Goal: Information Seeking & Learning: Understand process/instructions

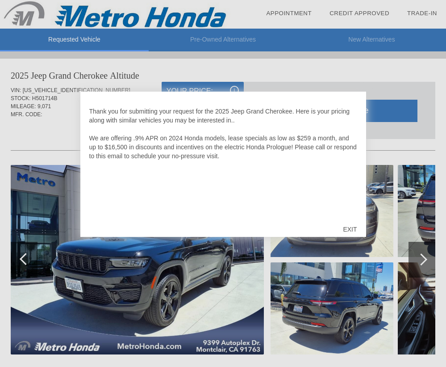
click at [351, 226] on div "EXIT" at bounding box center [350, 229] width 32 height 27
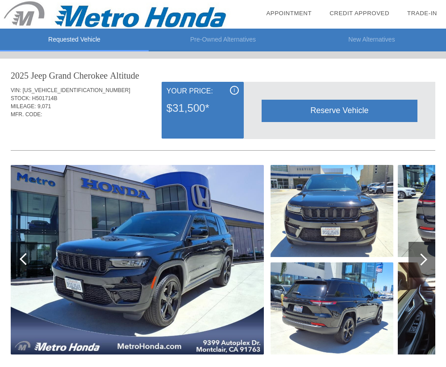
click at [349, 227] on img at bounding box center [332, 211] width 123 height 92
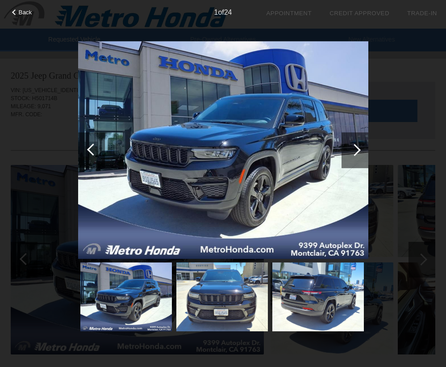
click at [221, 182] on img at bounding box center [223, 150] width 290 height 218
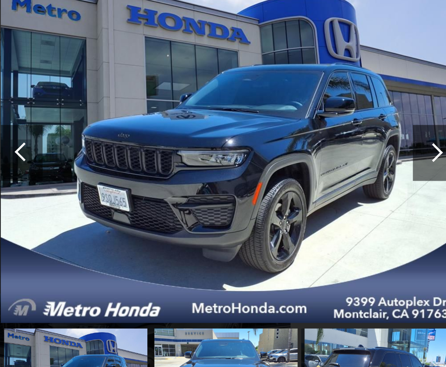
scroll to position [0, 1]
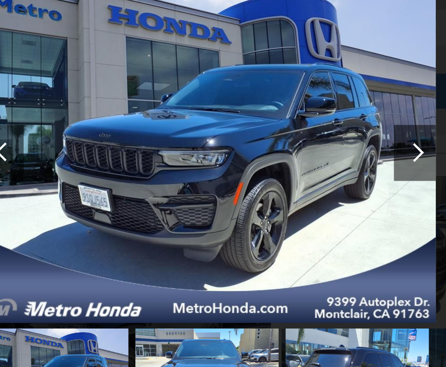
click at [349, 144] on div at bounding box center [355, 150] width 12 height 12
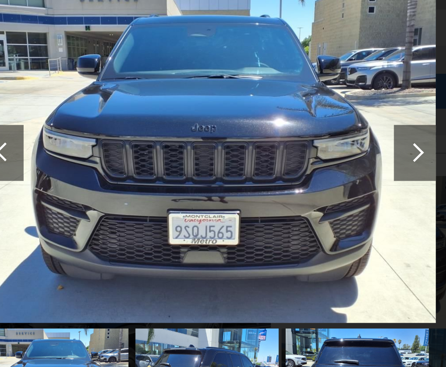
click at [349, 144] on div at bounding box center [355, 150] width 12 height 12
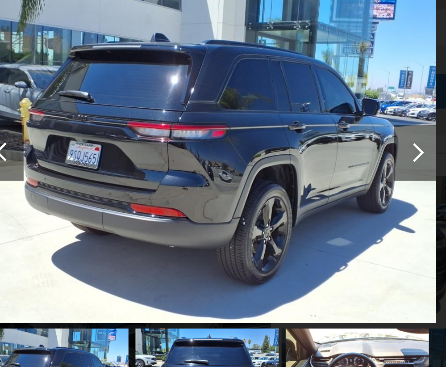
click at [349, 144] on div at bounding box center [355, 150] width 12 height 12
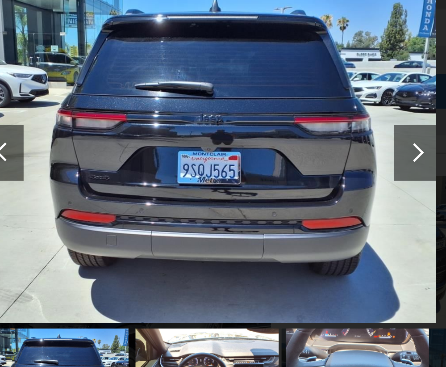
click at [349, 144] on div at bounding box center [355, 150] width 12 height 12
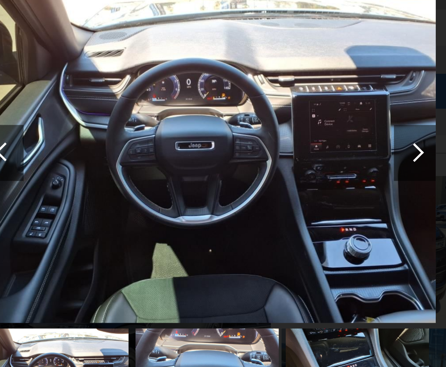
click at [349, 144] on div at bounding box center [355, 150] width 12 height 12
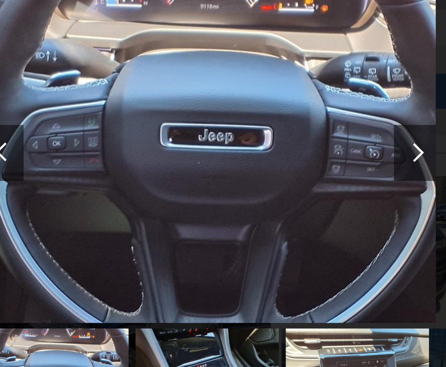
click at [349, 144] on div at bounding box center [355, 150] width 12 height 12
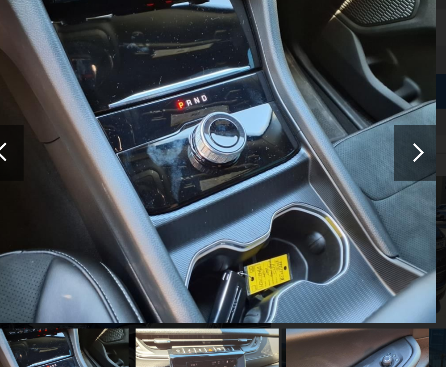
click at [349, 144] on div at bounding box center [355, 150] width 12 height 12
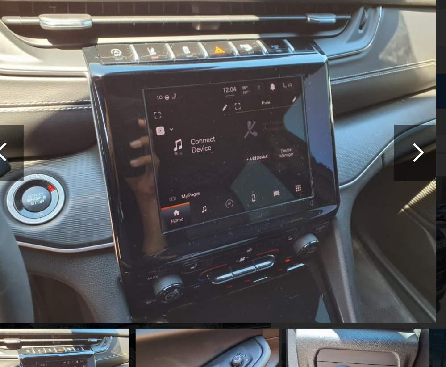
scroll to position [0, 0]
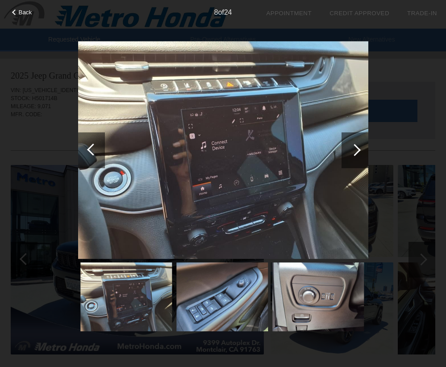
click at [98, 149] on div at bounding box center [93, 149] width 12 height 12
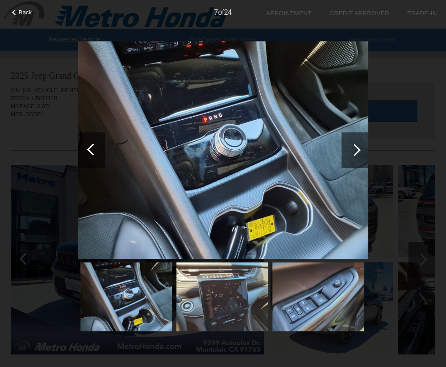
click at [98, 149] on div at bounding box center [93, 149] width 12 height 12
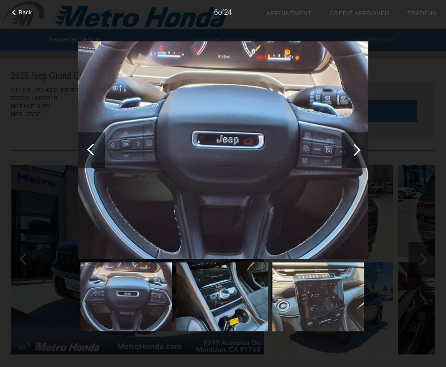
click at [98, 149] on div at bounding box center [93, 149] width 12 height 12
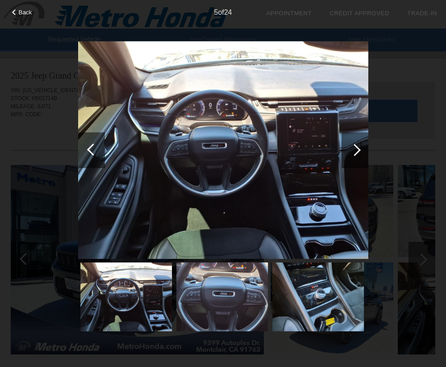
click at [98, 149] on div at bounding box center [93, 149] width 12 height 12
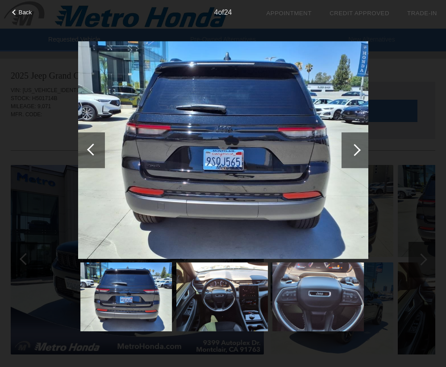
click at [98, 149] on div at bounding box center [93, 149] width 12 height 12
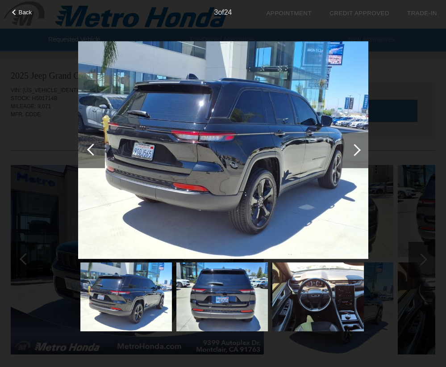
click at [98, 149] on div at bounding box center [93, 149] width 12 height 12
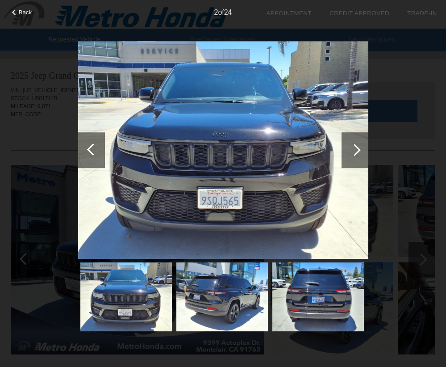
click at [98, 149] on div at bounding box center [93, 149] width 12 height 12
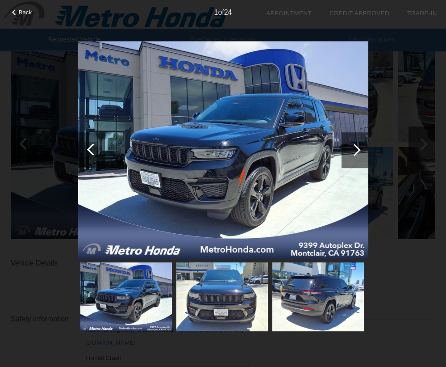
scroll to position [120, 0]
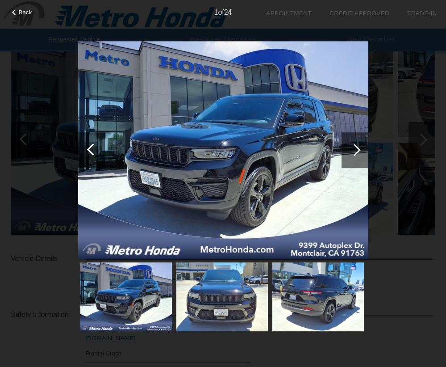
click at [365, 144] on div at bounding box center [355, 150] width 27 height 36
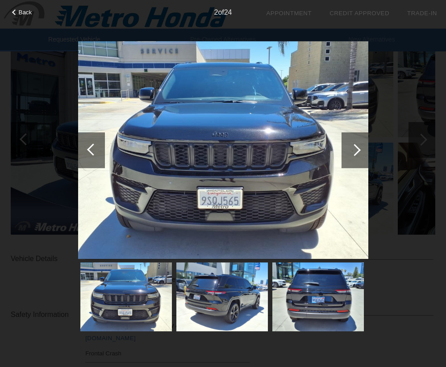
click at [365, 144] on div at bounding box center [355, 150] width 27 height 36
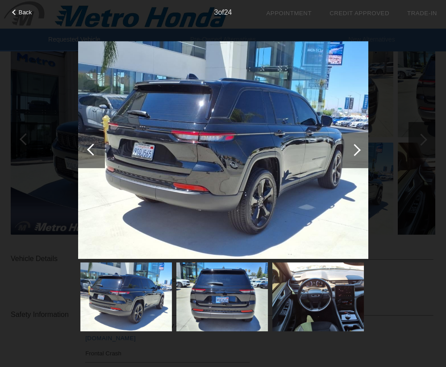
click at [365, 144] on div at bounding box center [355, 150] width 27 height 36
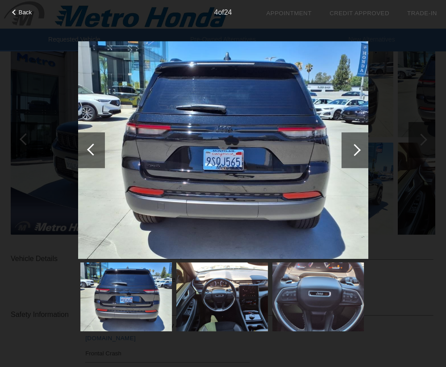
click at [365, 144] on div at bounding box center [355, 150] width 27 height 36
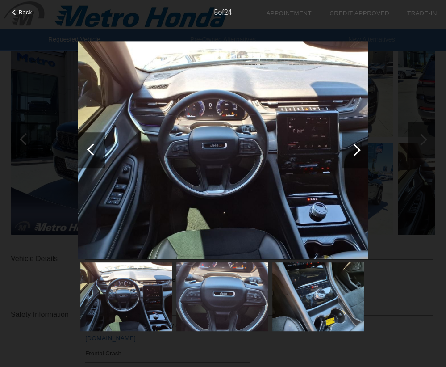
click at [365, 144] on div at bounding box center [355, 150] width 27 height 36
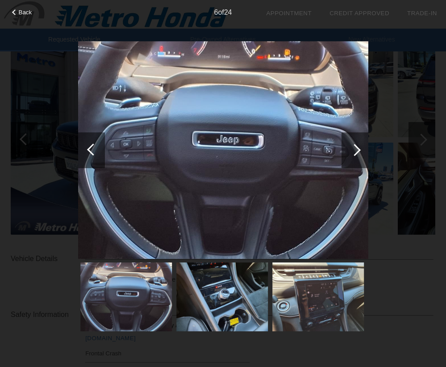
click at [365, 144] on div at bounding box center [355, 150] width 27 height 36
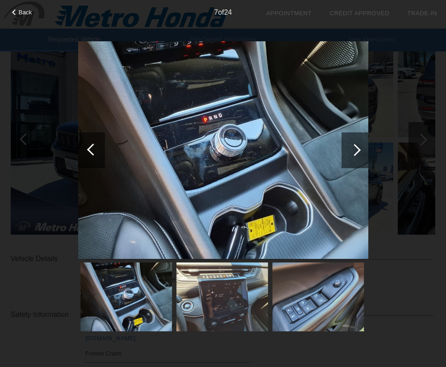
click at [365, 144] on div at bounding box center [355, 150] width 27 height 36
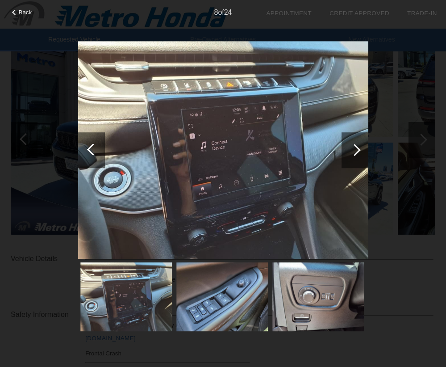
click at [365, 144] on div at bounding box center [355, 150] width 27 height 36
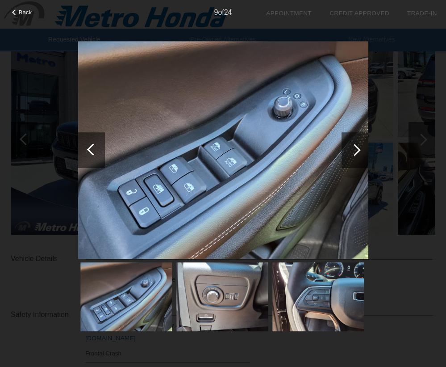
click at [365, 144] on div at bounding box center [355, 150] width 27 height 36
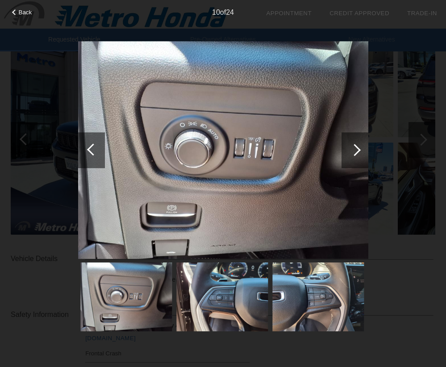
click at [365, 144] on div at bounding box center [355, 150] width 27 height 36
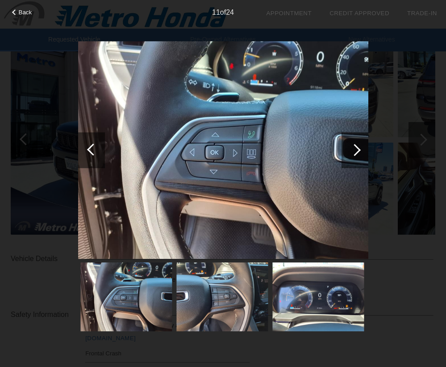
click at [365, 144] on div at bounding box center [355, 150] width 27 height 36
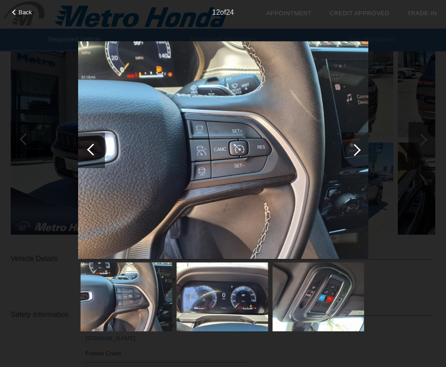
click at [365, 144] on div at bounding box center [355, 150] width 27 height 36
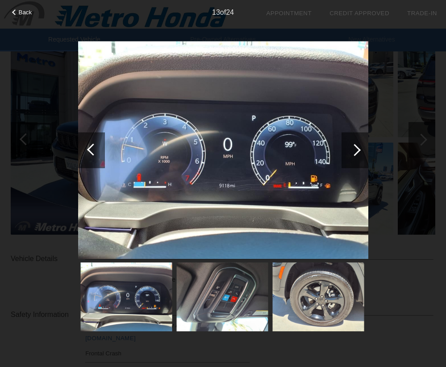
click at [365, 144] on div at bounding box center [355, 150] width 27 height 36
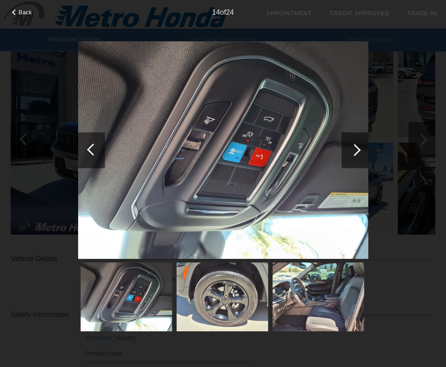
click at [365, 144] on div at bounding box center [355, 150] width 27 height 36
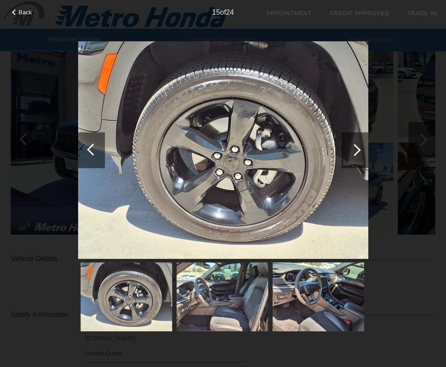
click at [365, 144] on div at bounding box center [355, 150] width 27 height 36
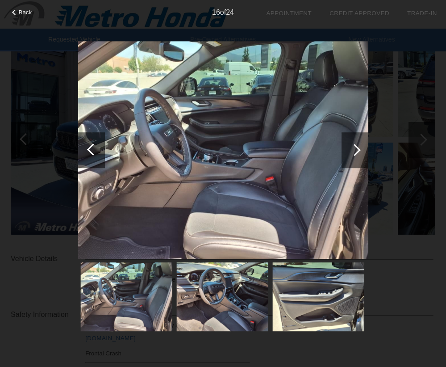
click at [365, 144] on div at bounding box center [355, 150] width 27 height 36
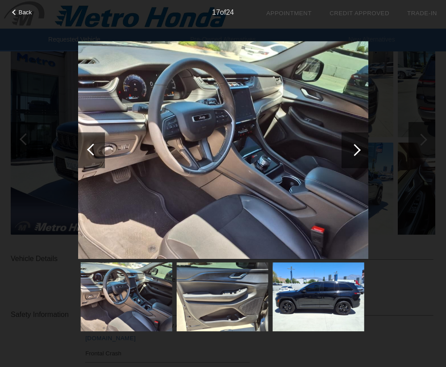
click at [365, 144] on div at bounding box center [355, 150] width 27 height 36
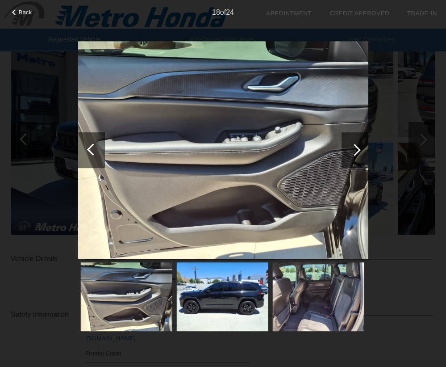
click at [365, 144] on div at bounding box center [355, 150] width 27 height 36
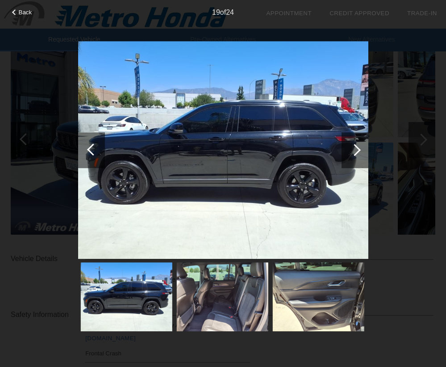
click at [365, 144] on div at bounding box center [355, 150] width 27 height 36
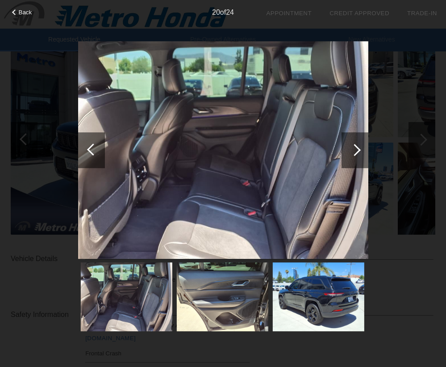
click at [88, 143] on div at bounding box center [91, 150] width 27 height 36
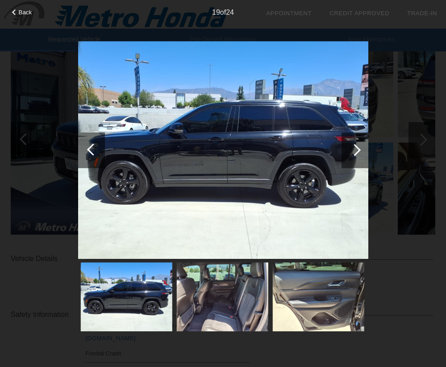
click at [361, 146] on div at bounding box center [355, 150] width 27 height 36
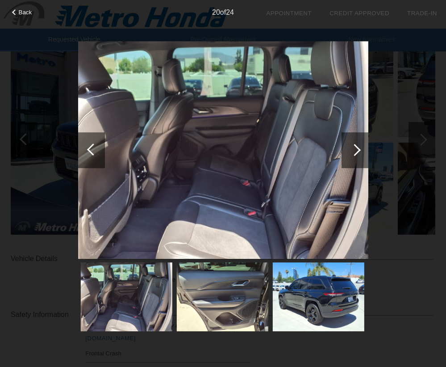
click at [358, 156] on div at bounding box center [355, 150] width 27 height 36
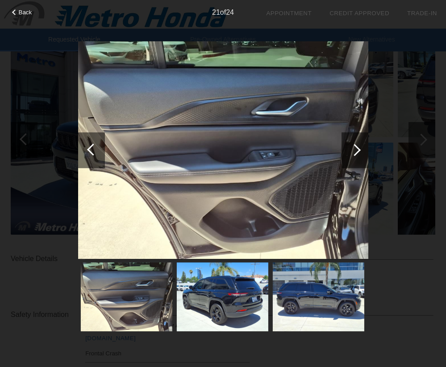
click at [97, 149] on div at bounding box center [93, 149] width 12 height 12
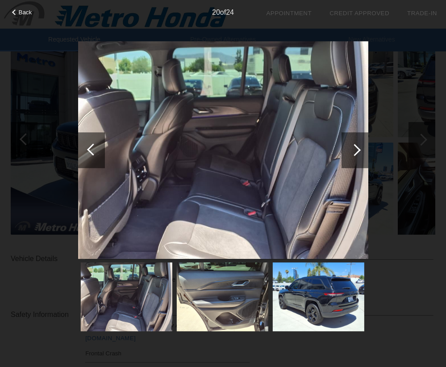
click at [351, 164] on div at bounding box center [355, 150] width 27 height 36
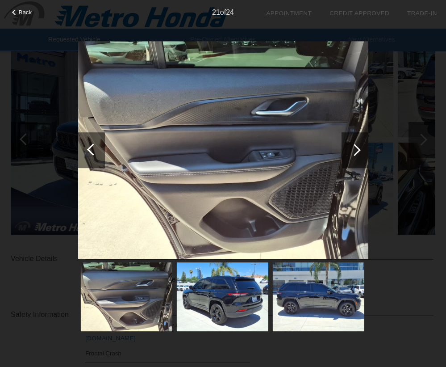
click at [351, 164] on div at bounding box center [355, 150] width 27 height 36
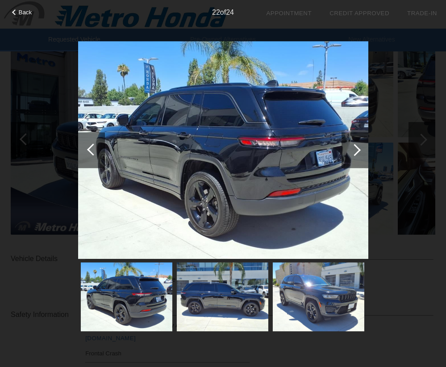
click at [351, 164] on div at bounding box center [355, 150] width 27 height 36
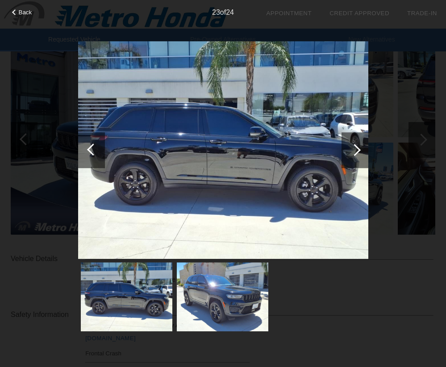
click at [351, 164] on div at bounding box center [355, 150] width 27 height 36
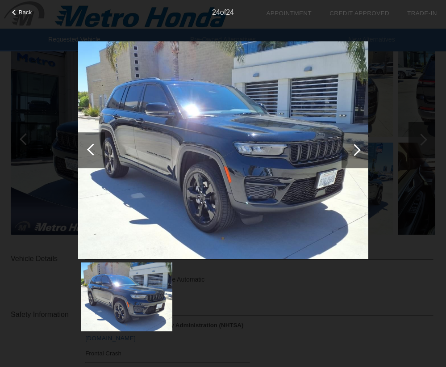
click at [351, 164] on div at bounding box center [355, 150] width 27 height 36
click at [354, 149] on div at bounding box center [355, 150] width 12 height 12
